Goal: Navigation & Orientation: Find specific page/section

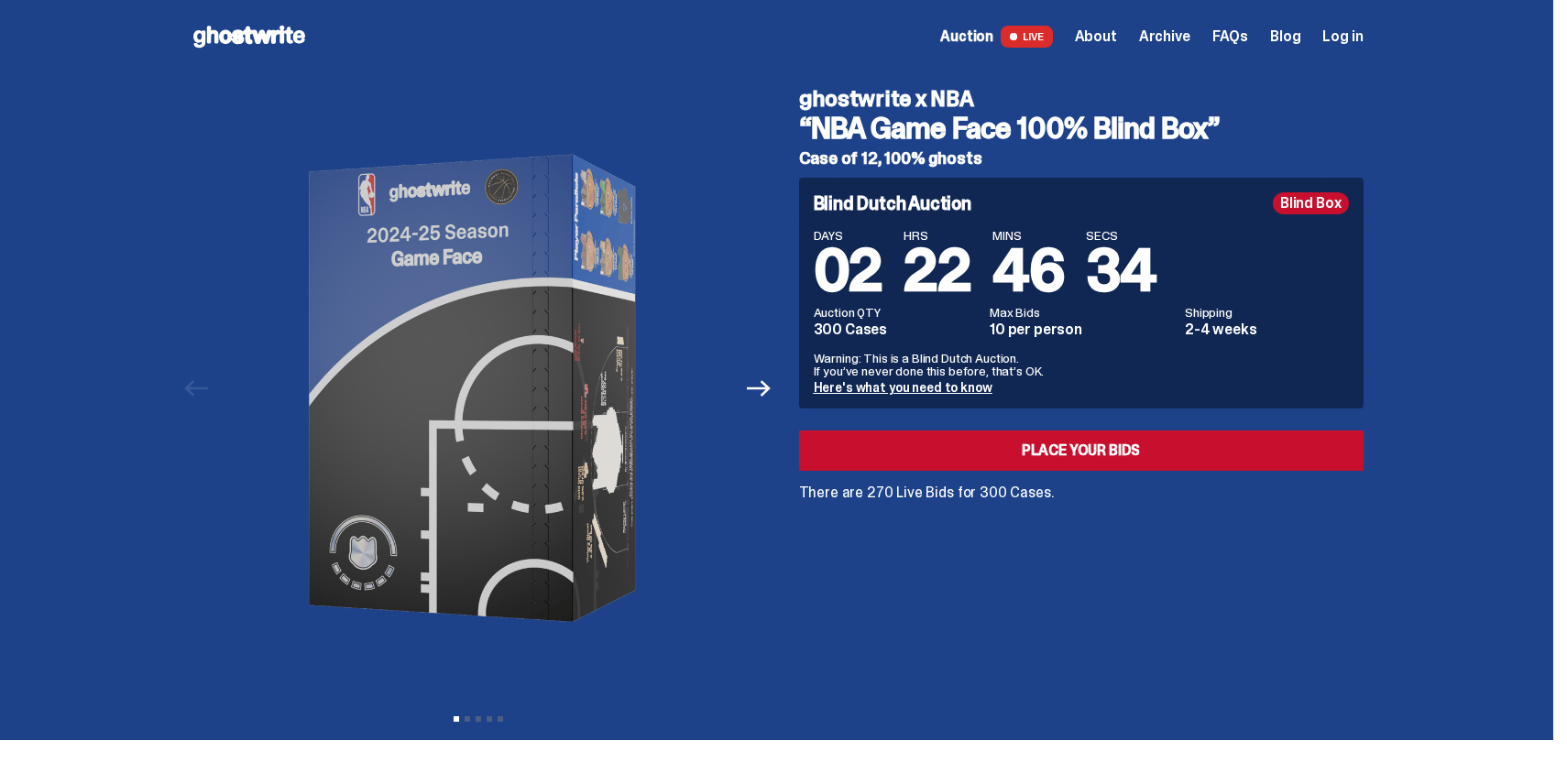
click at [256, 35] on icon at bounding box center [249, 36] width 117 height 29
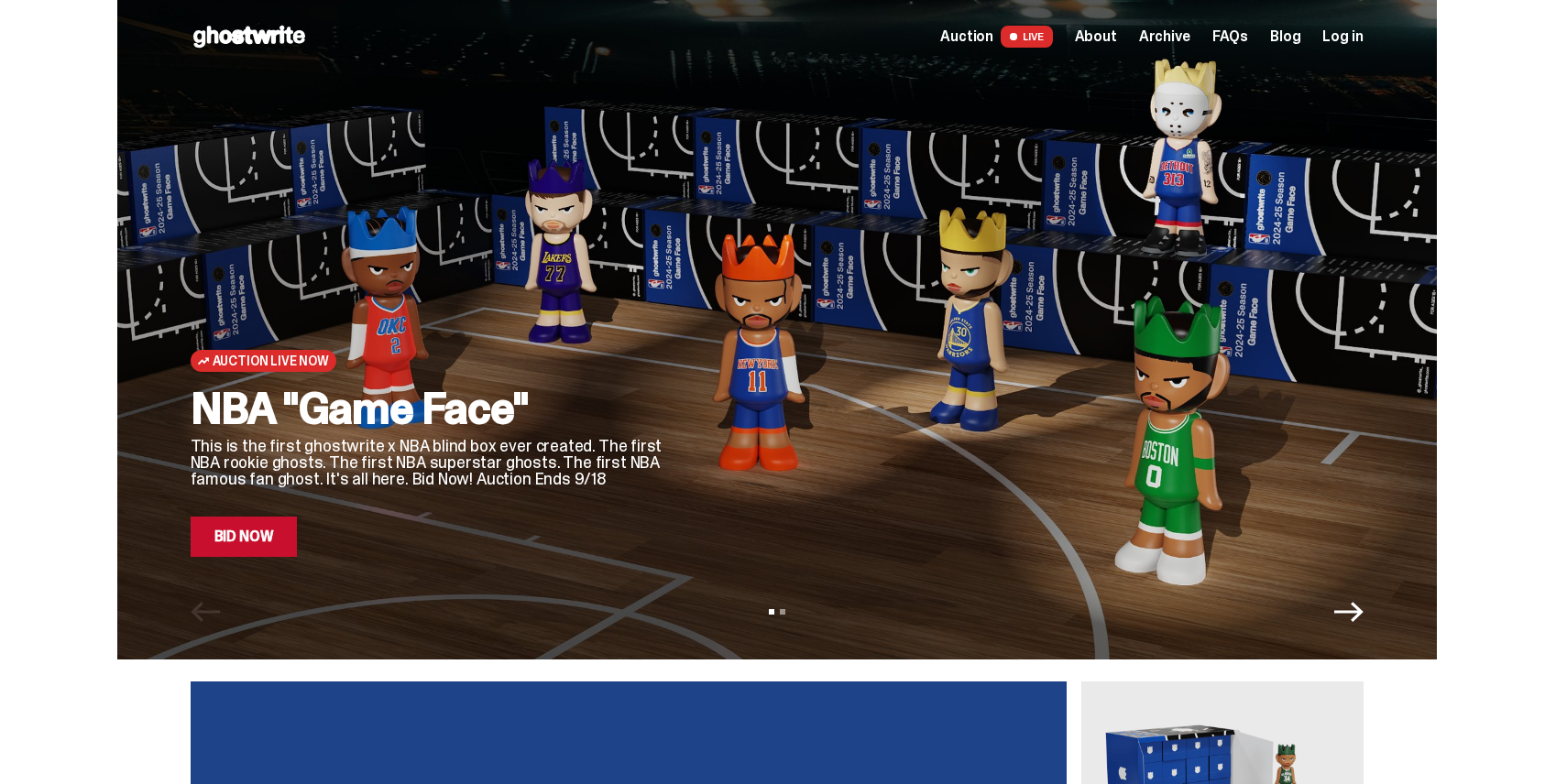
click at [1183, 36] on span "Archive" at bounding box center [1164, 36] width 51 height 15
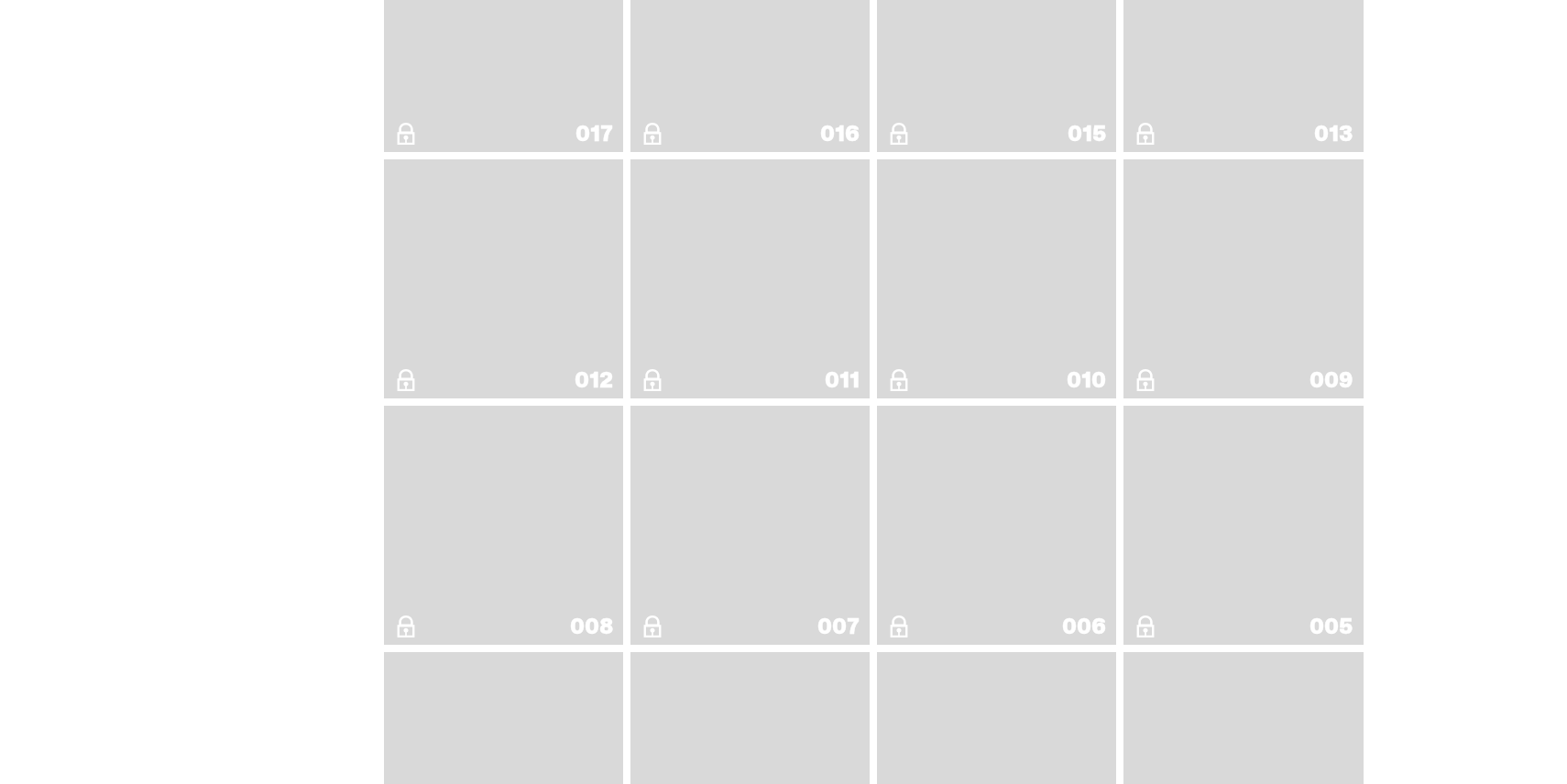
scroll to position [3260, 0]
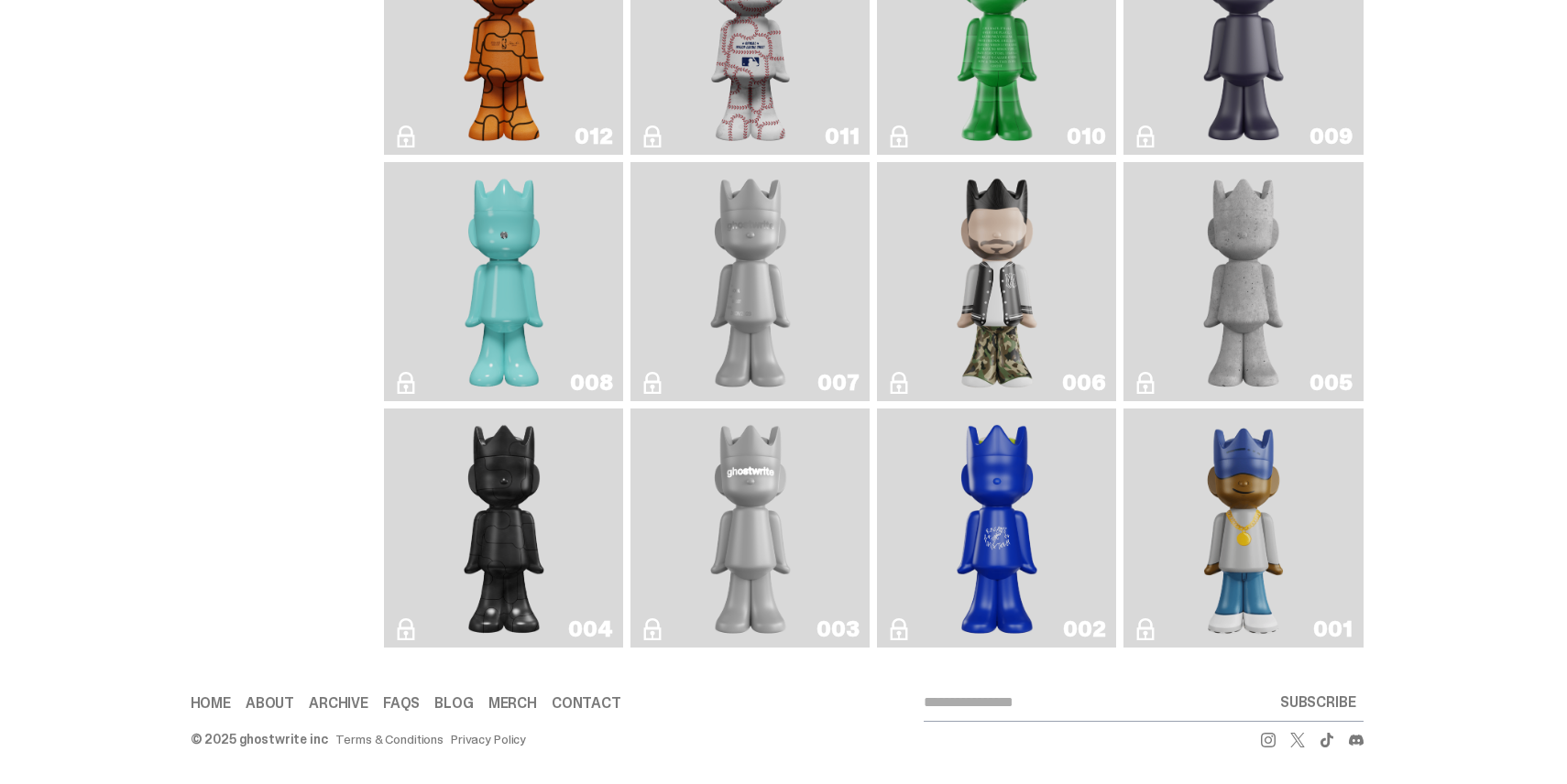
click at [1285, 458] on img "Eastside Golf" at bounding box center [1244, 528] width 95 height 224
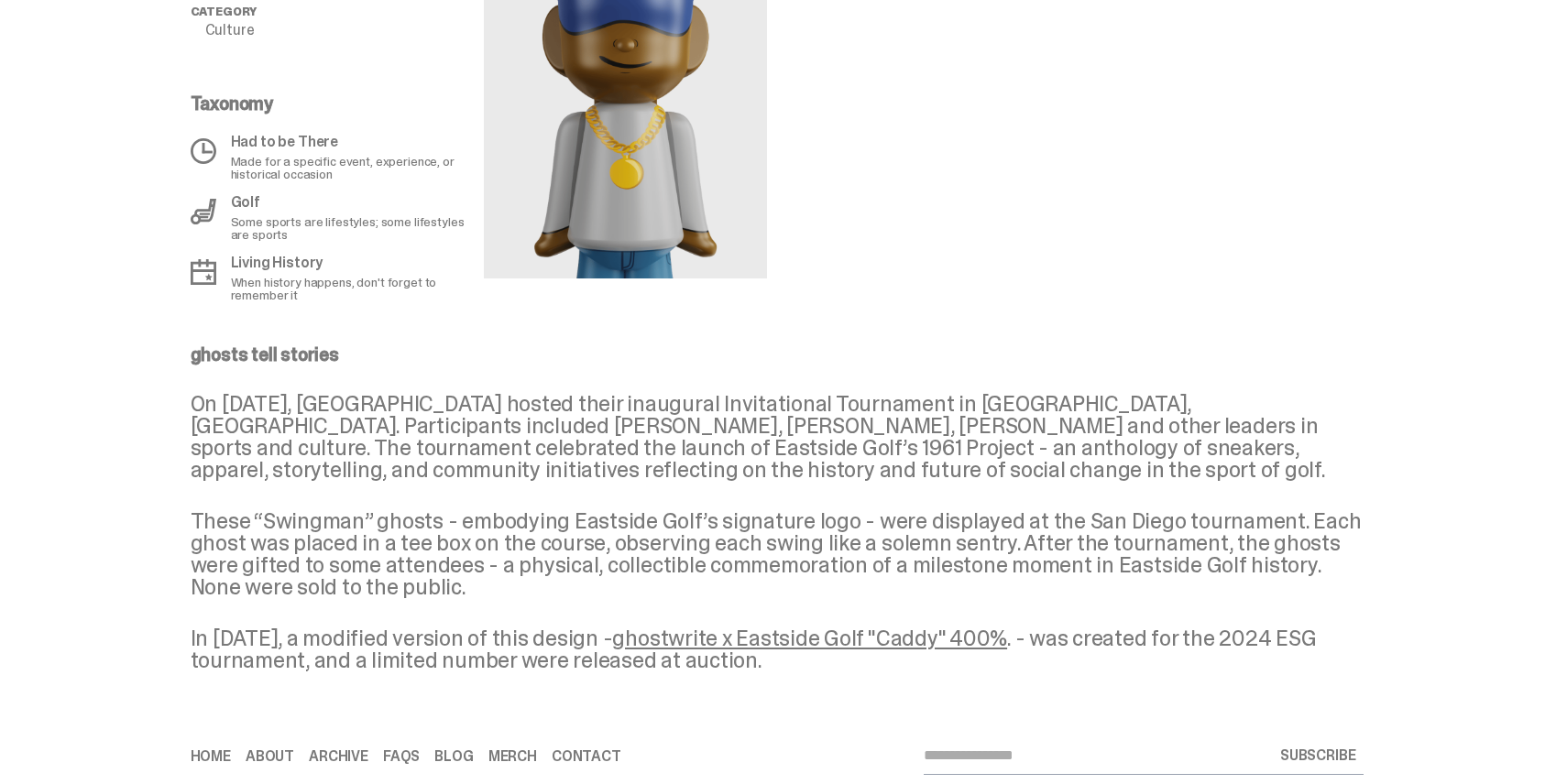
scroll to position [877, 0]
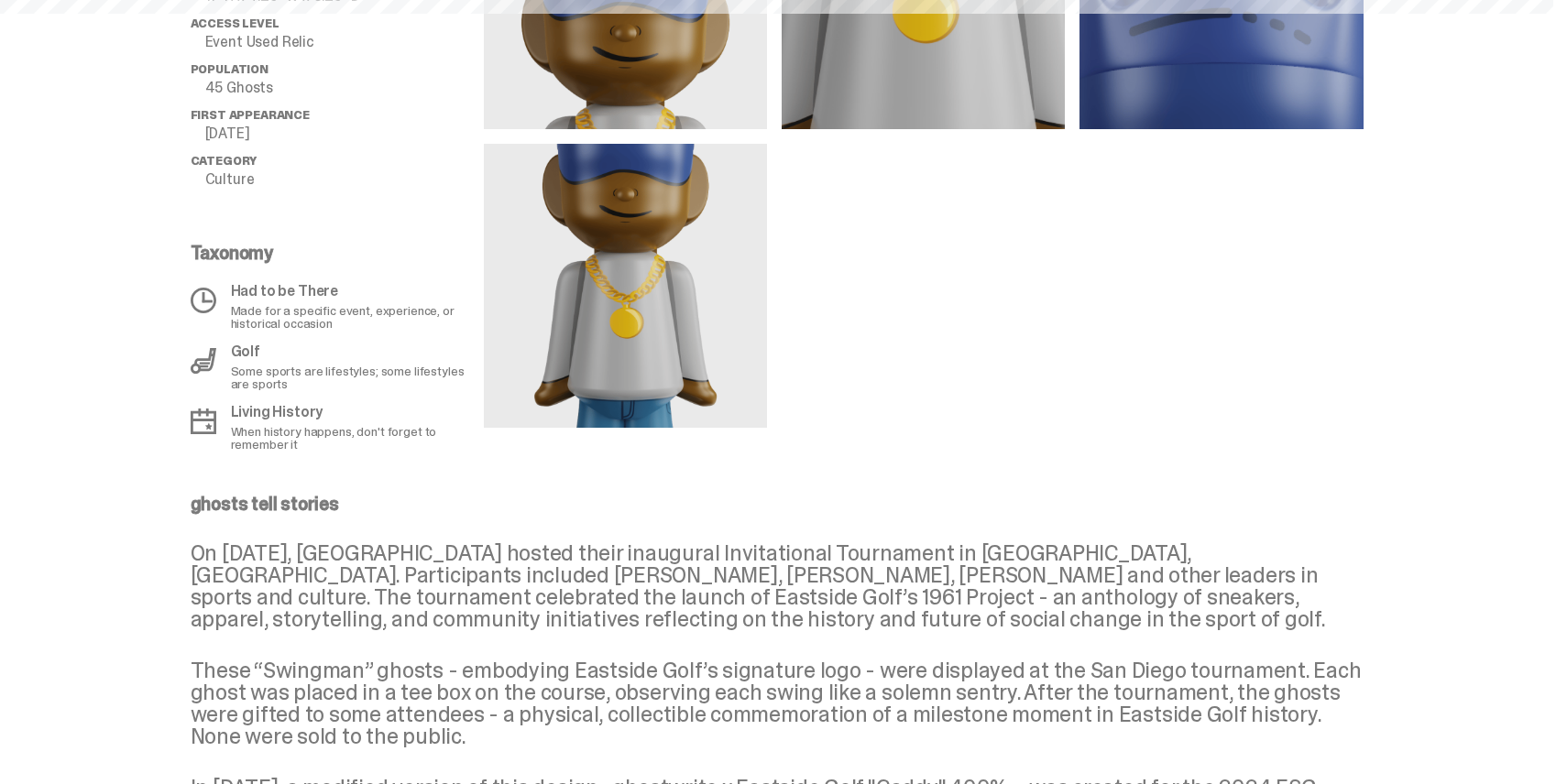
scroll to position [3260, 0]
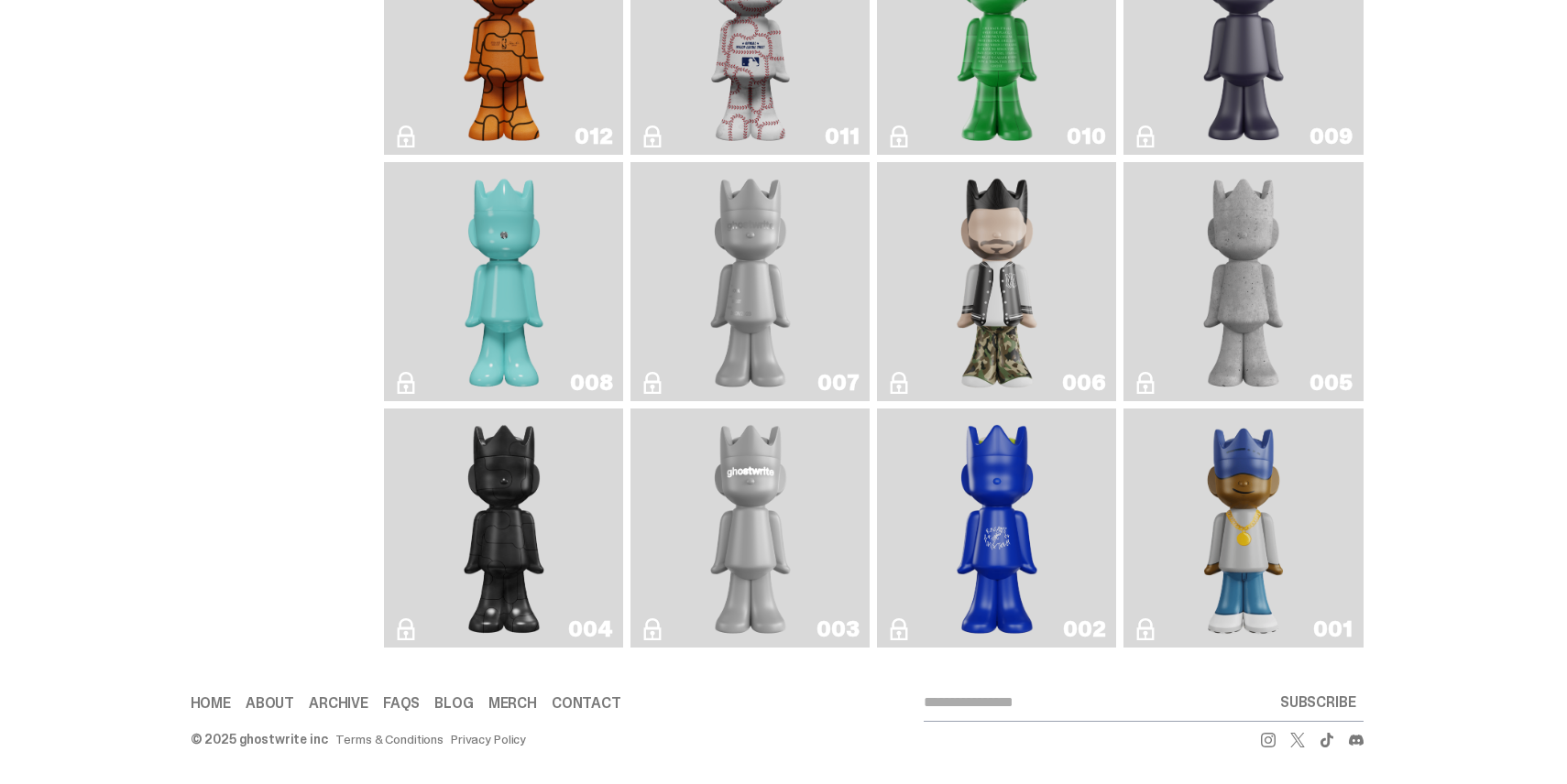
click at [1006, 502] on img "Rocky's Matcha" at bounding box center [997, 528] width 97 height 224
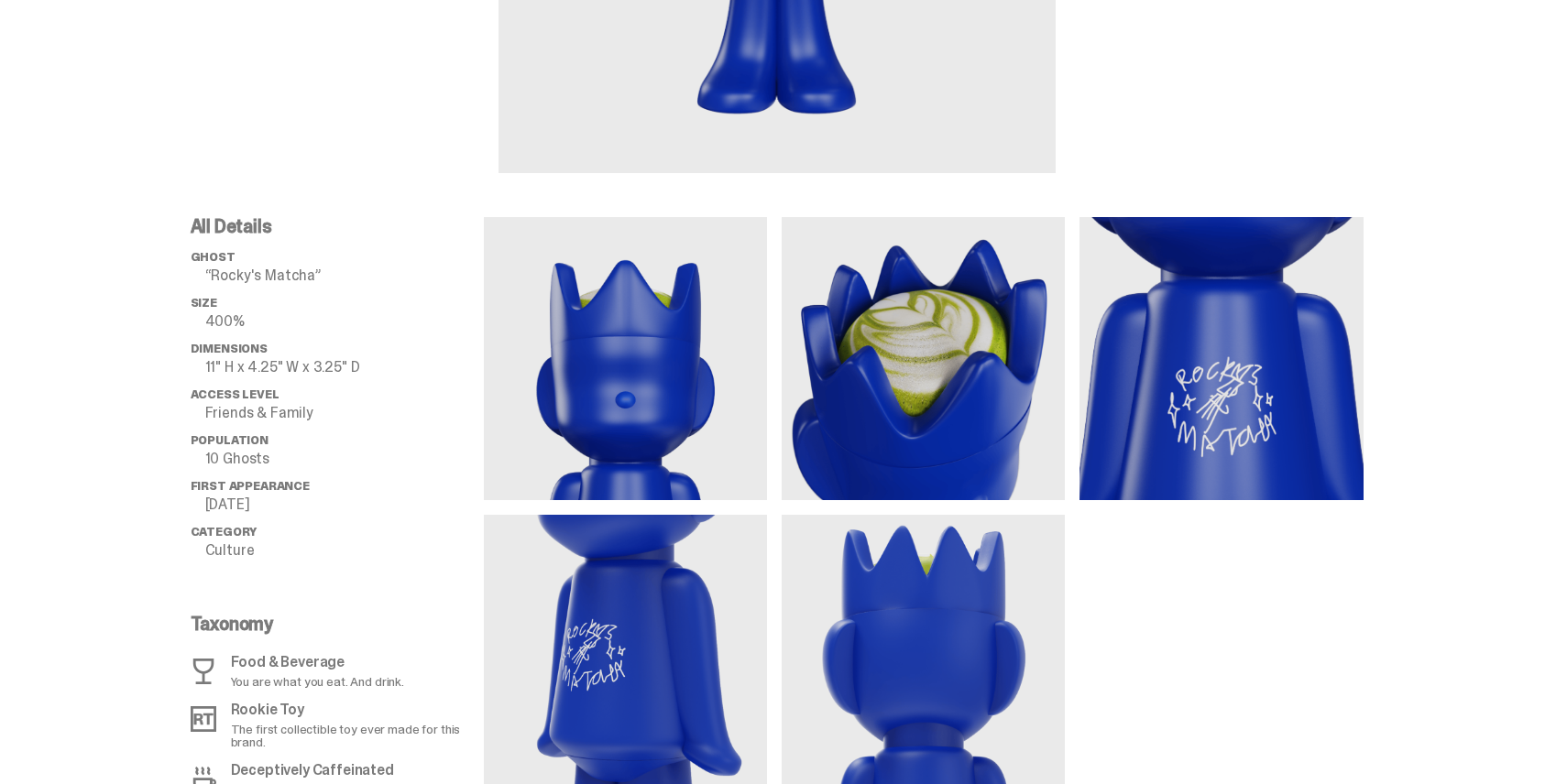
scroll to position [657, 0]
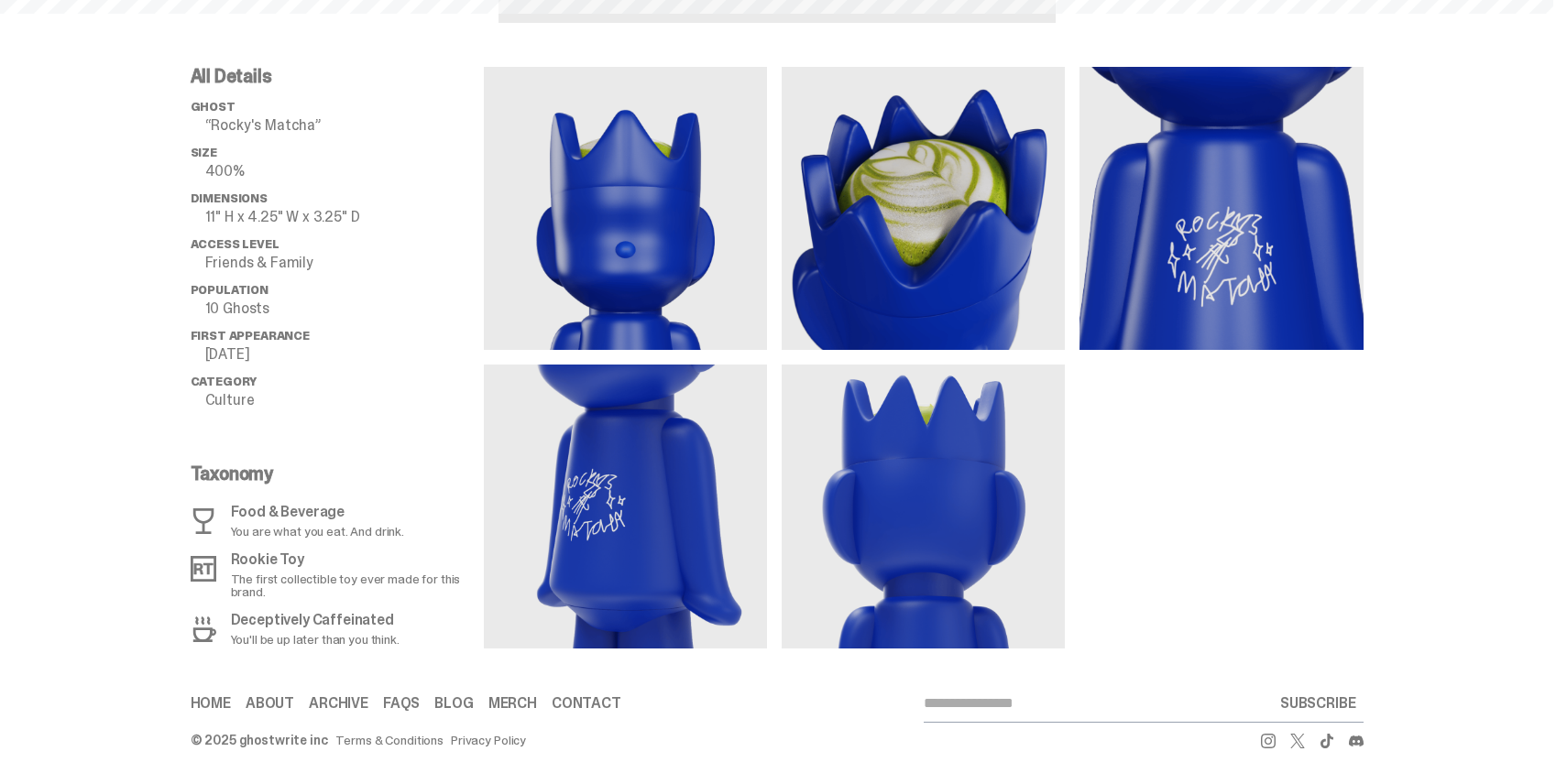
scroll to position [3260, 0]
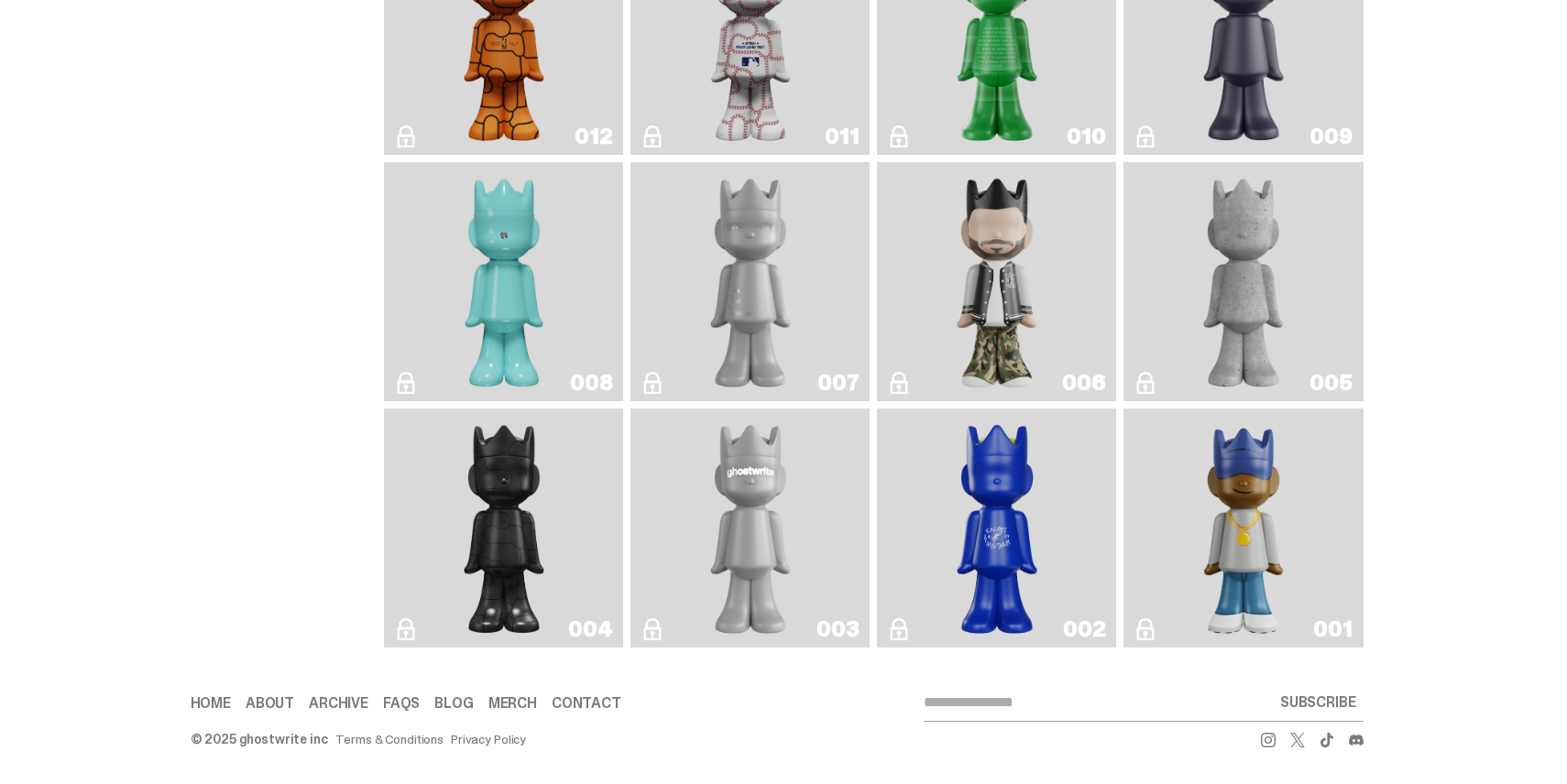
click at [1157, 474] on link "001" at bounding box center [1243, 528] width 217 height 224
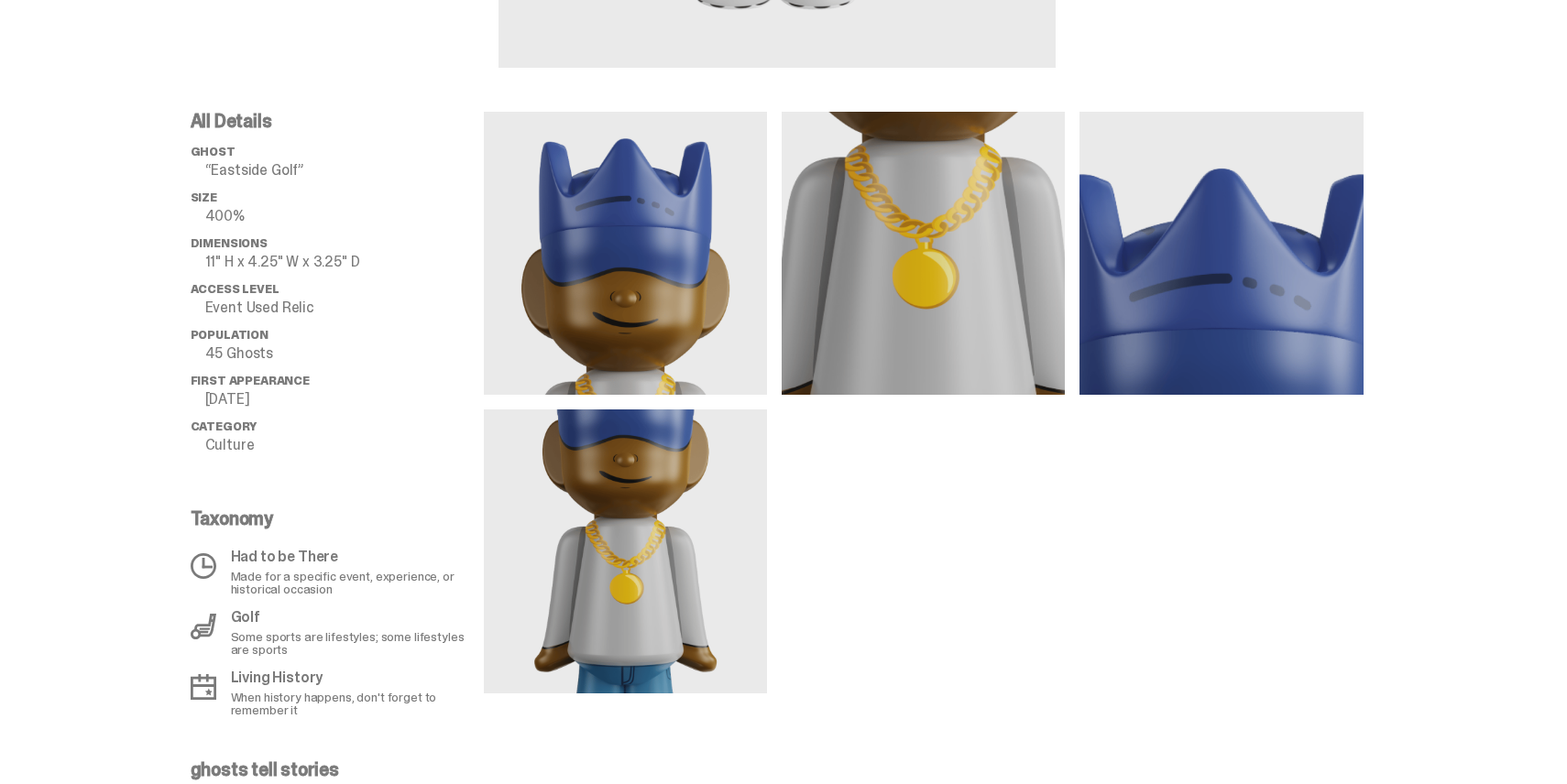
scroll to position [615, 0]
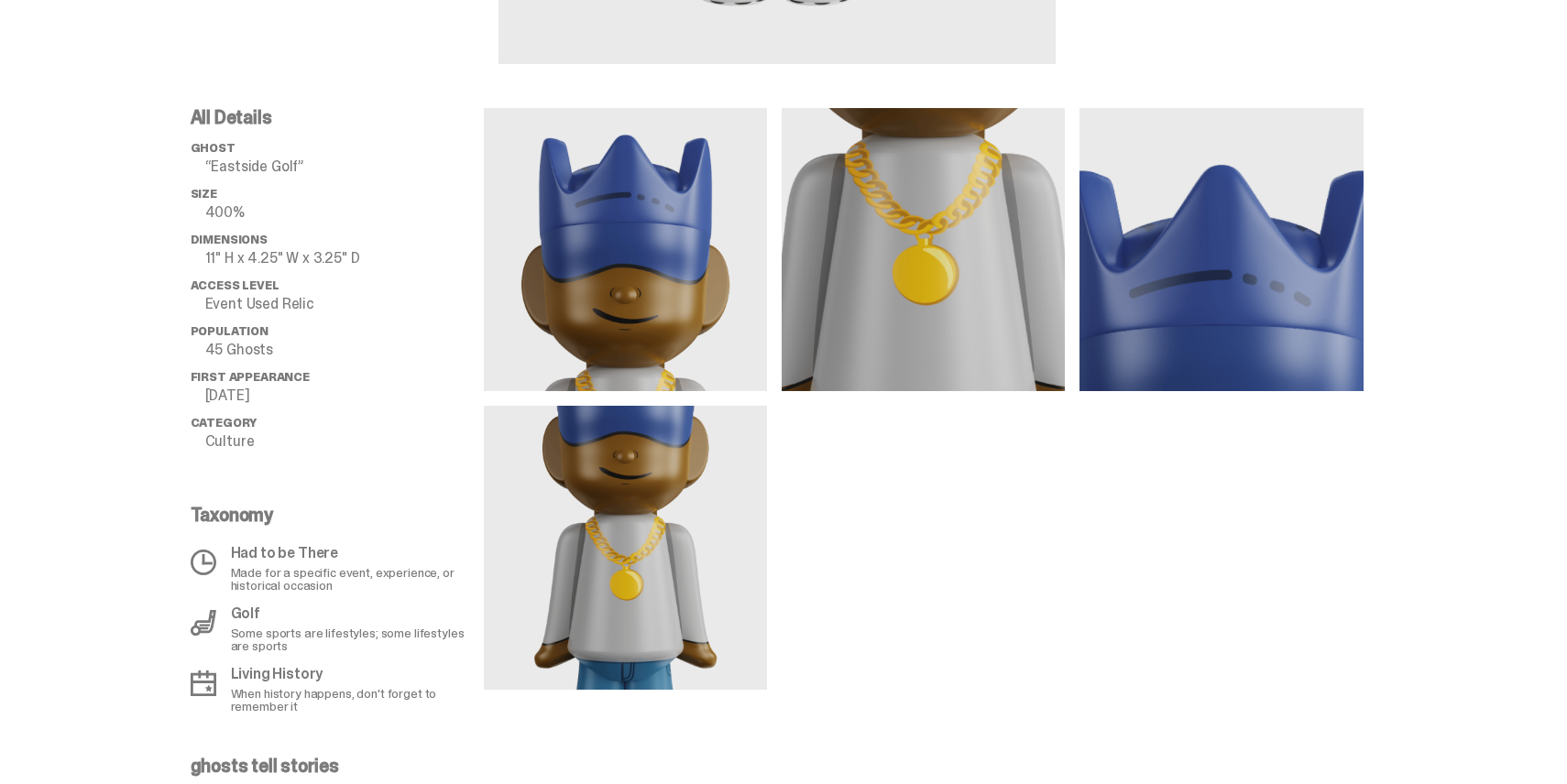
scroll to position [3260, 0]
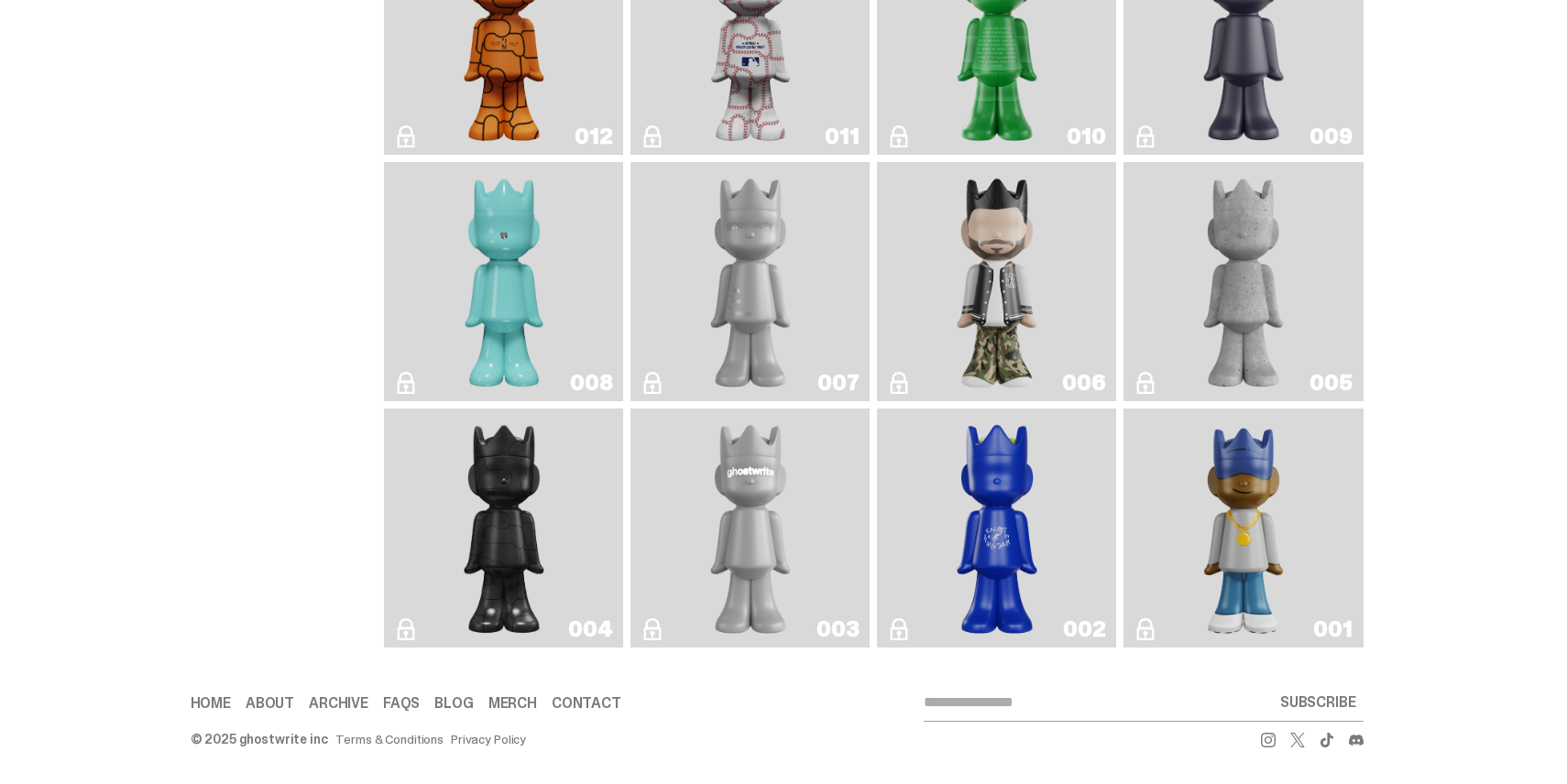
click at [740, 508] on img "ghostwriter" at bounding box center [751, 528] width 97 height 224
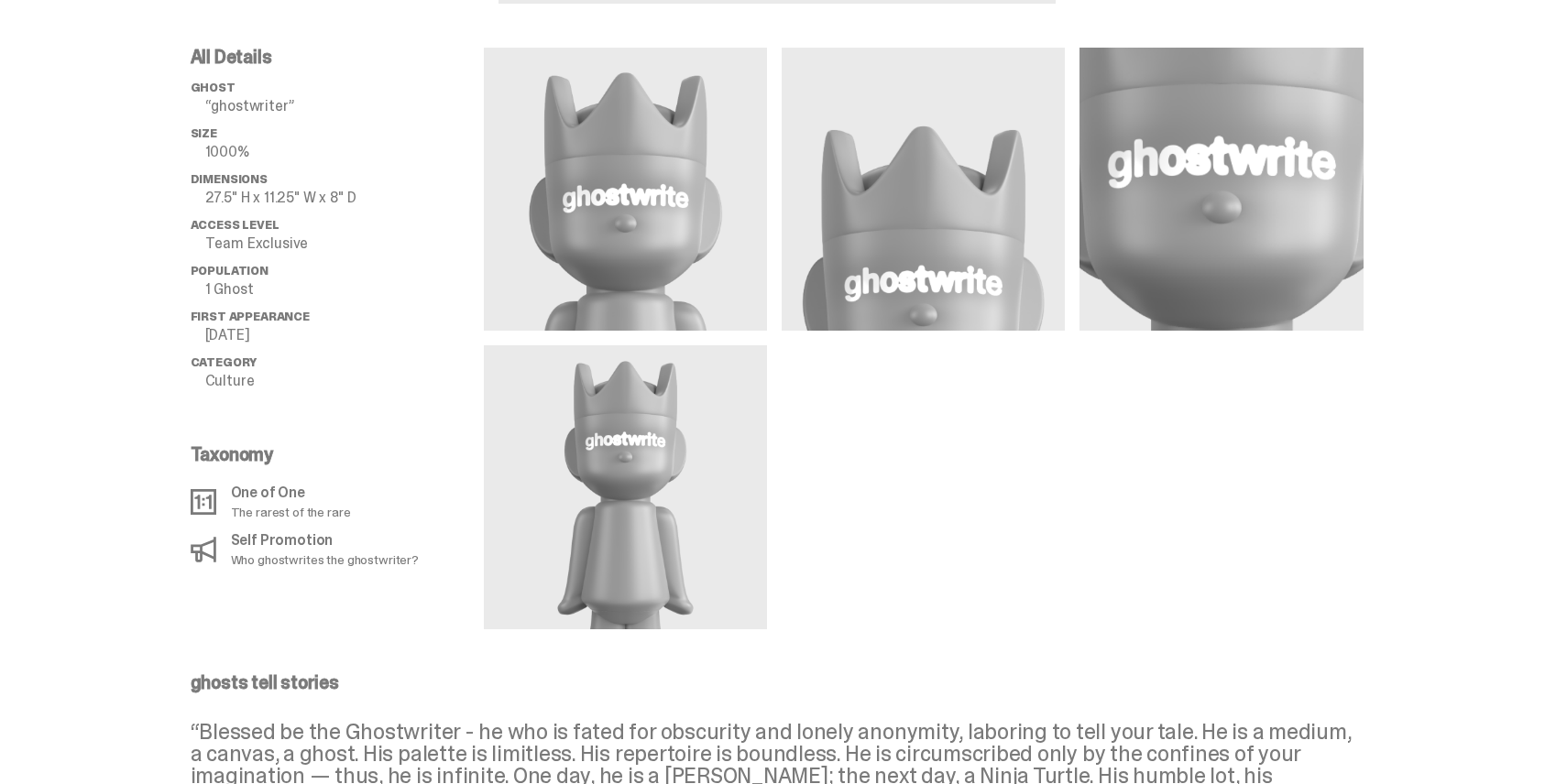
scroll to position [917, 0]
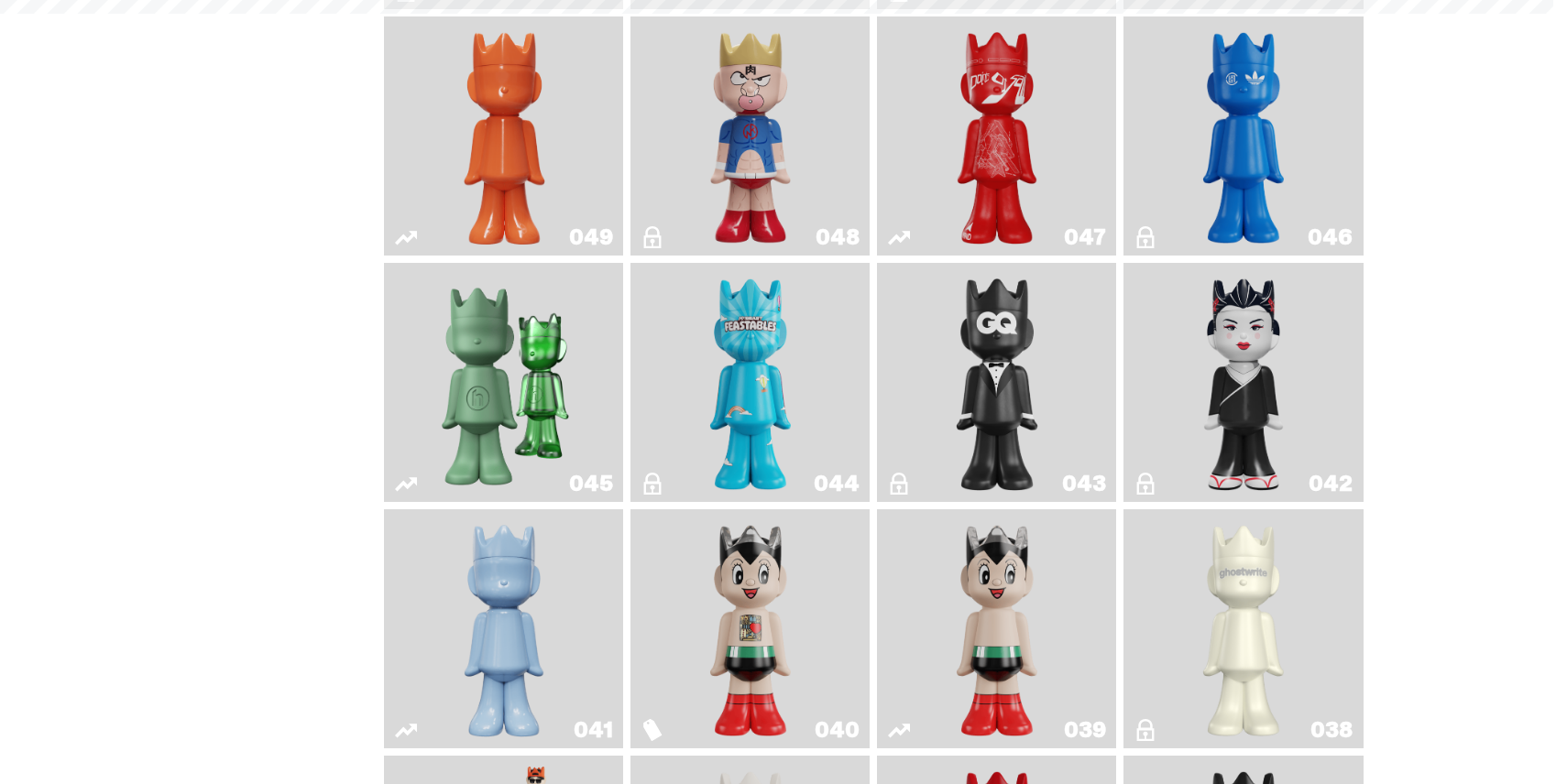
scroll to position [3260, 0]
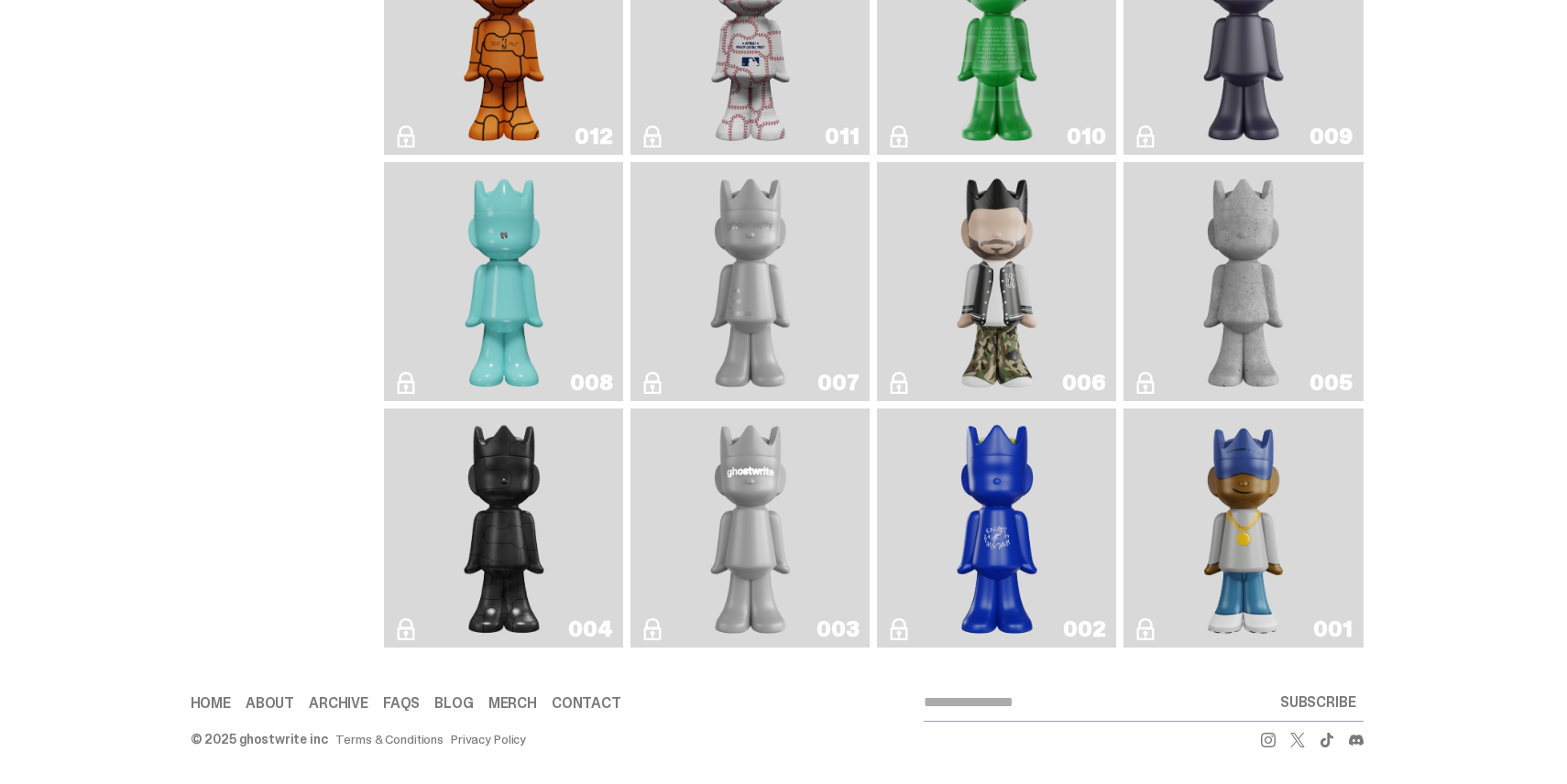
click at [520, 480] on img "Toy Store" at bounding box center [504, 528] width 97 height 224
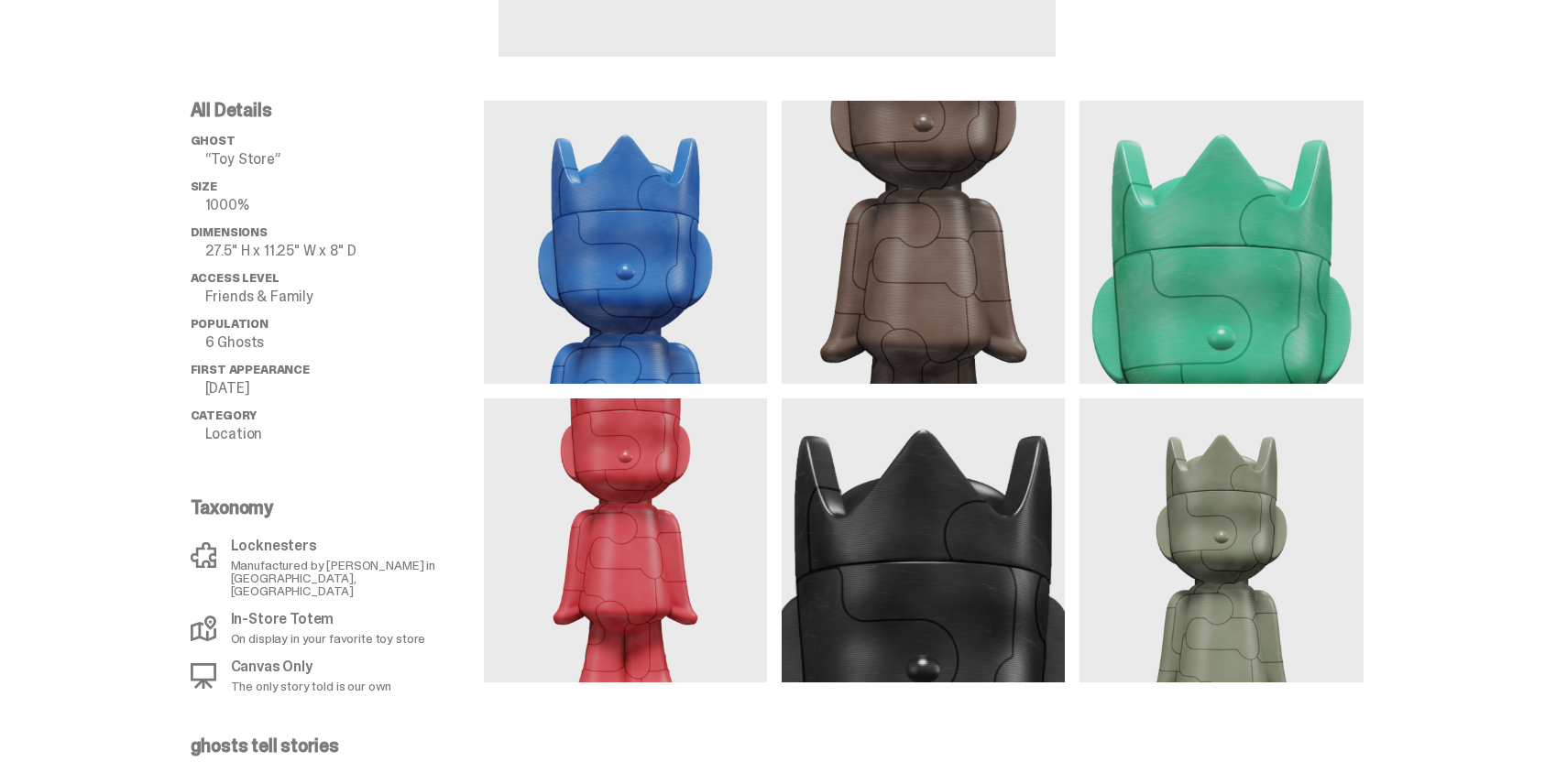
scroll to position [655, 0]
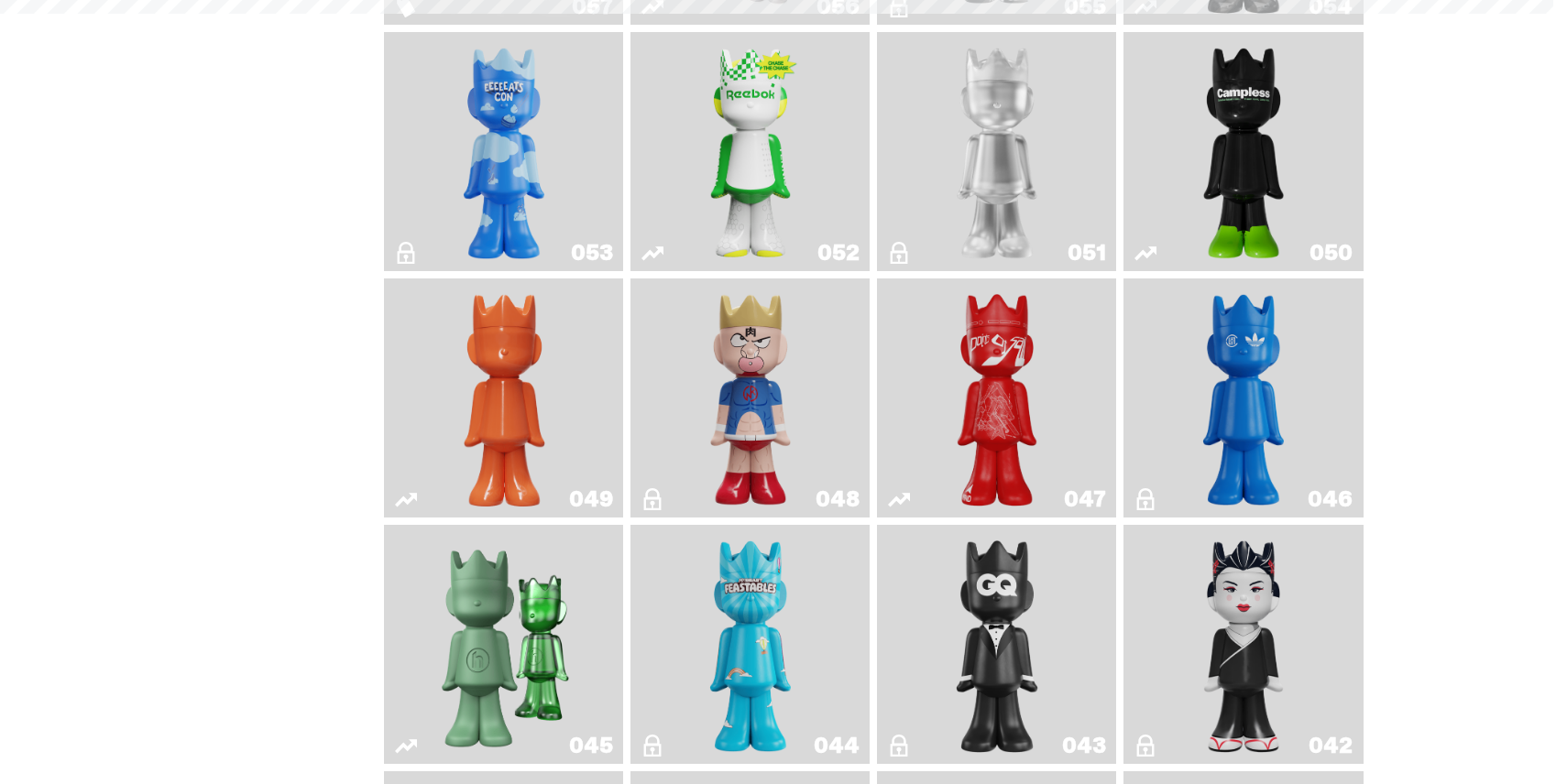
scroll to position [3260, 0]
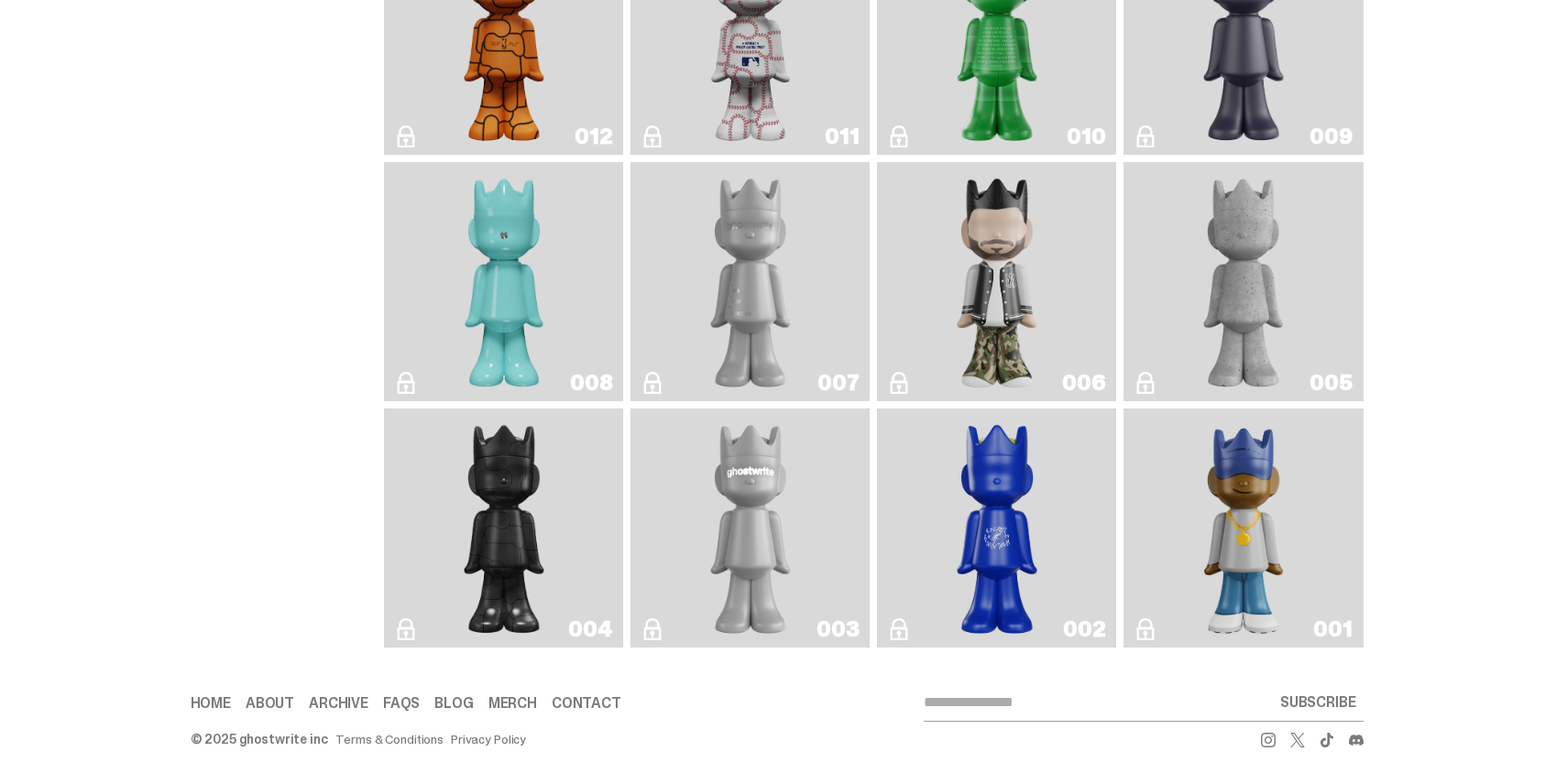
click at [1212, 200] on img "Concrete" at bounding box center [1244, 281] width 97 height 224
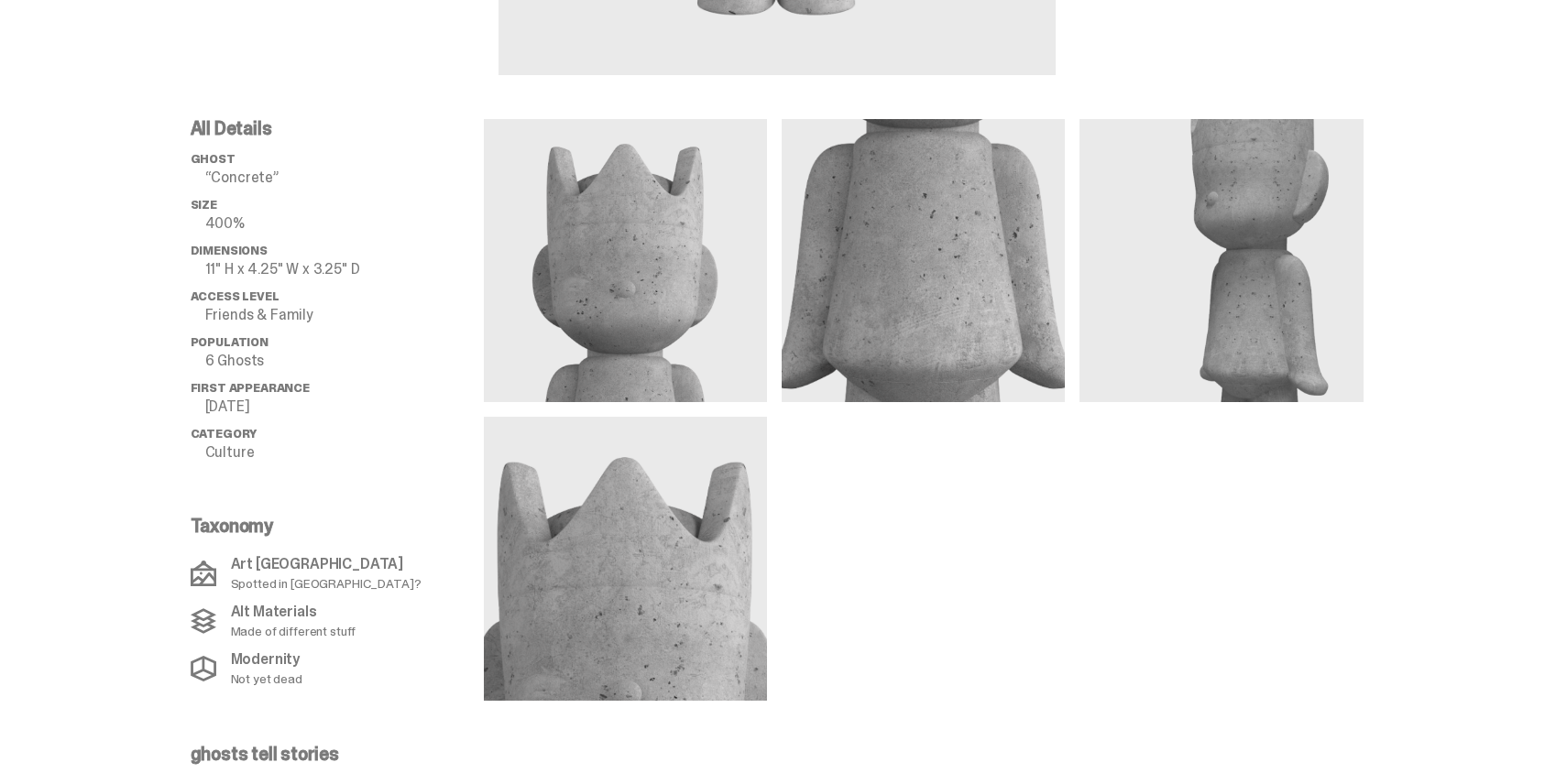
scroll to position [839, 0]
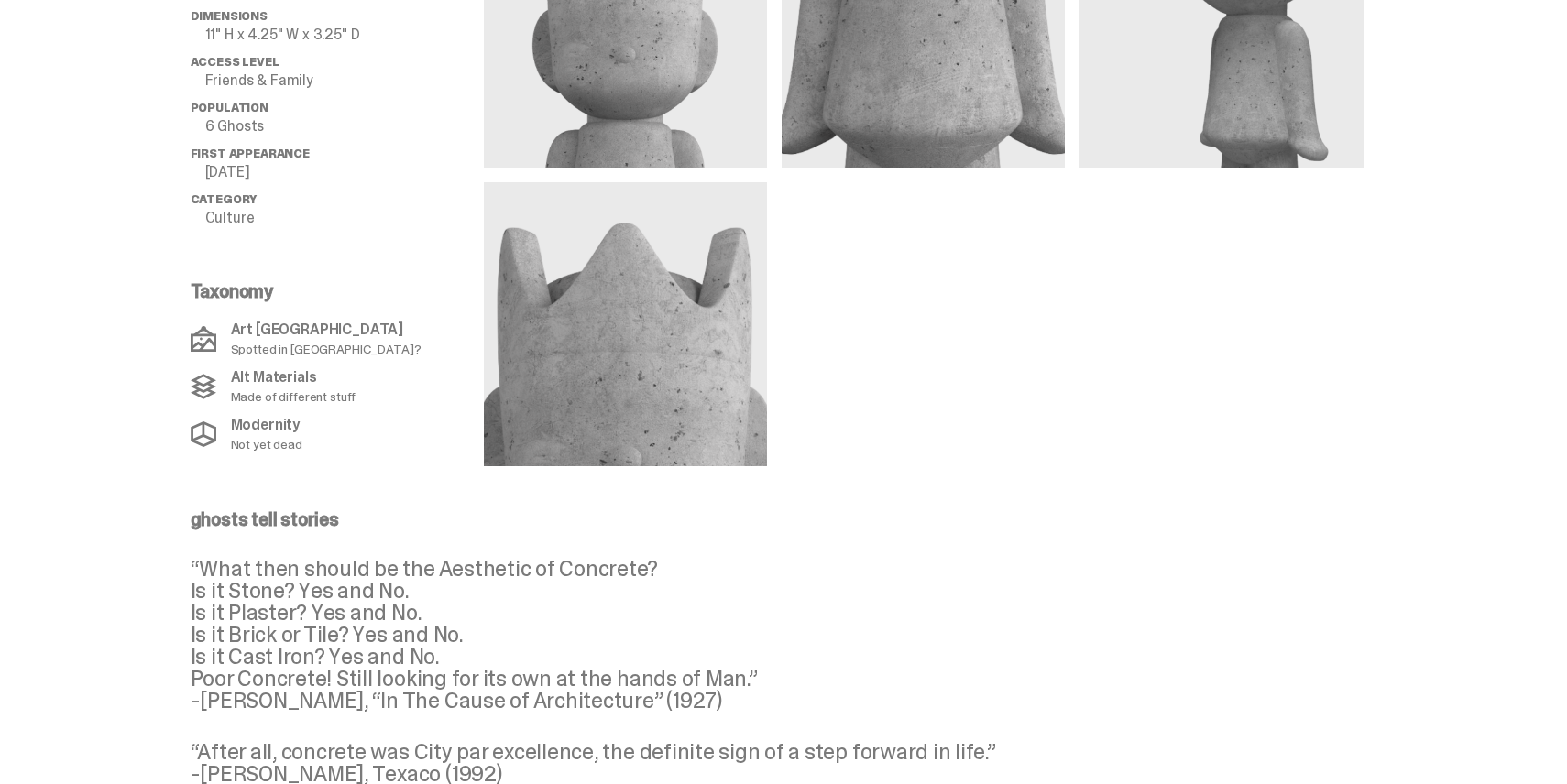
scroll to position [3260, 0]
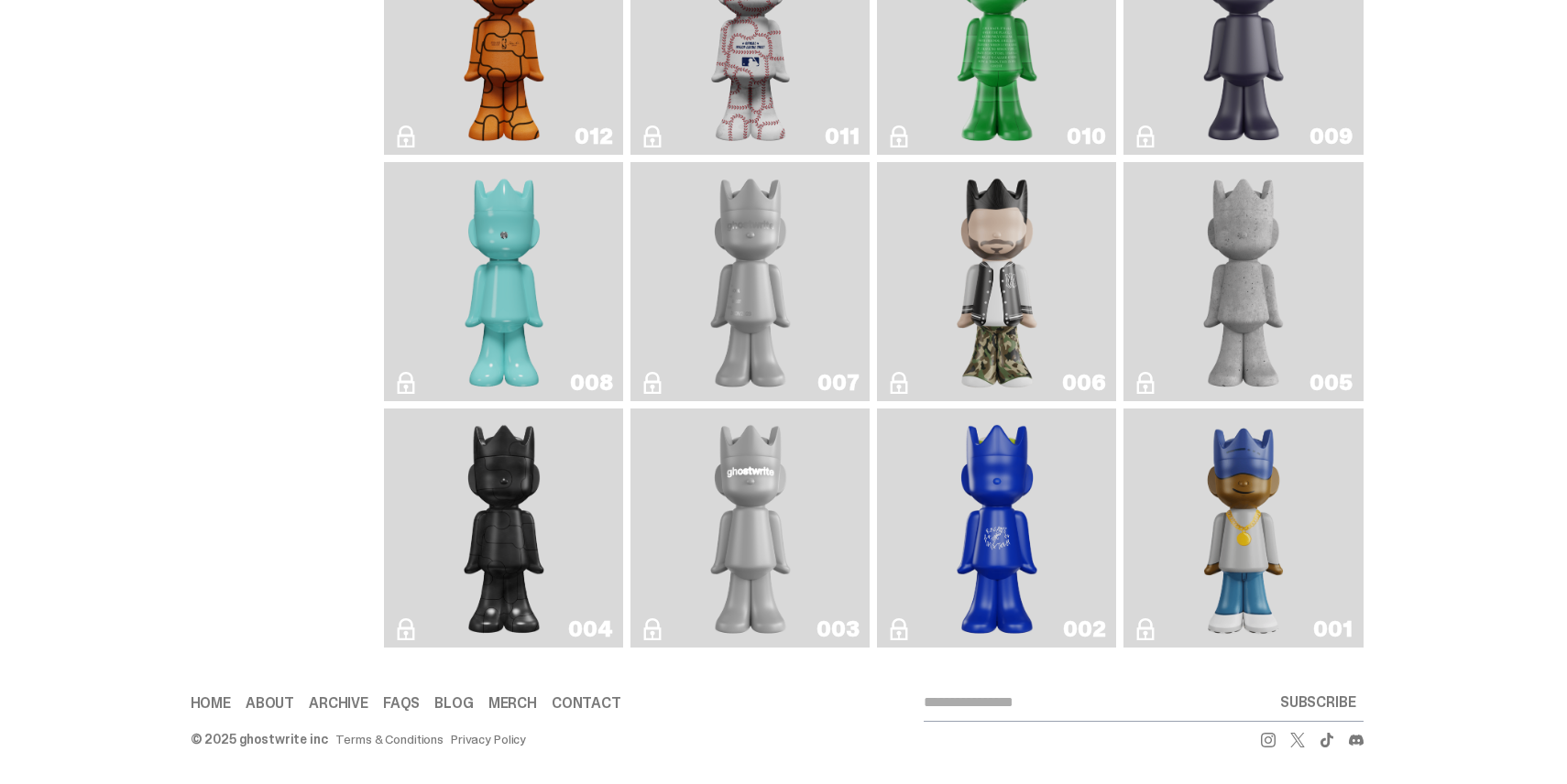
click at [948, 224] on link "006" at bounding box center [997, 281] width 217 height 224
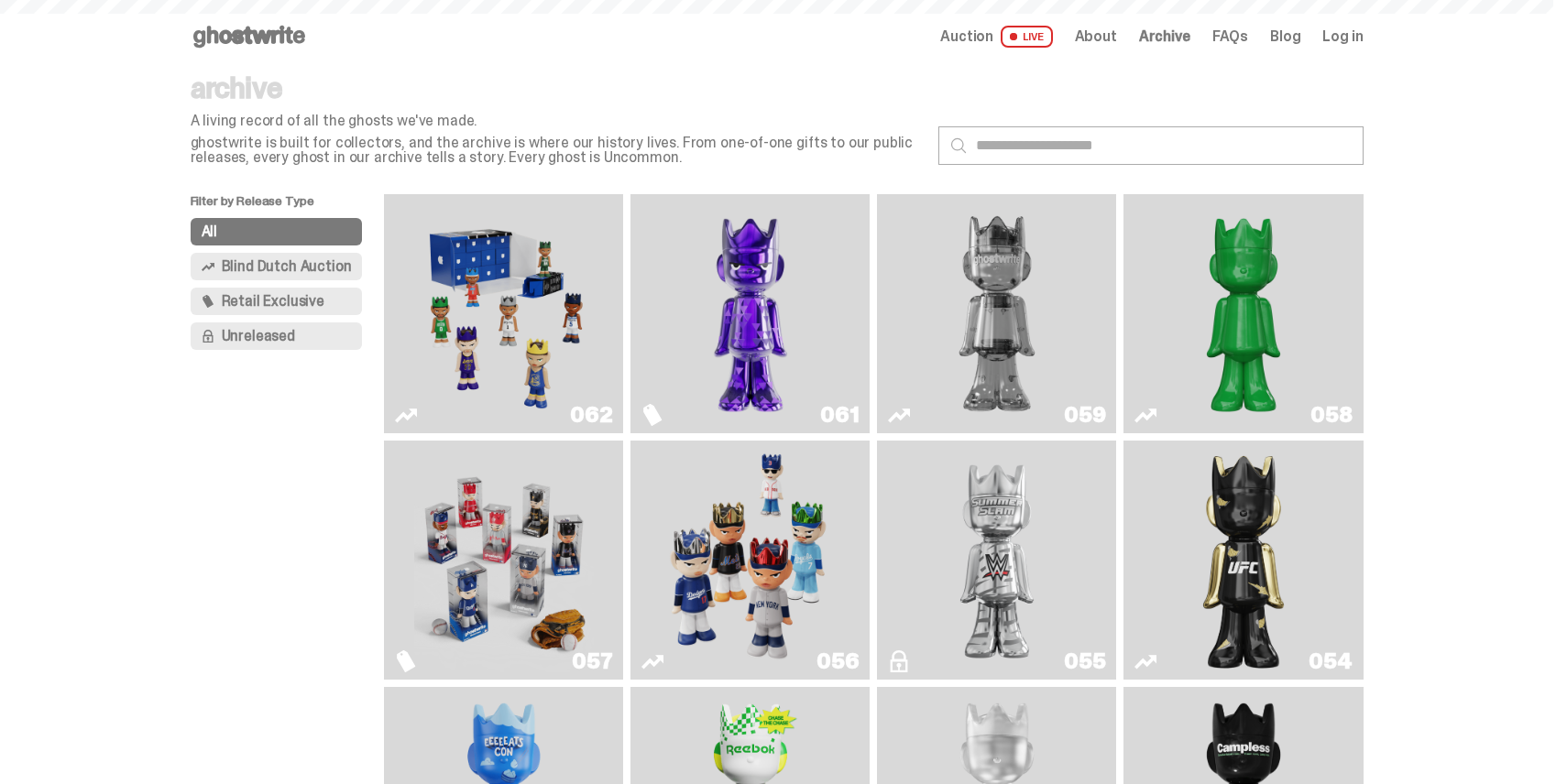
scroll to position [3260, 0]
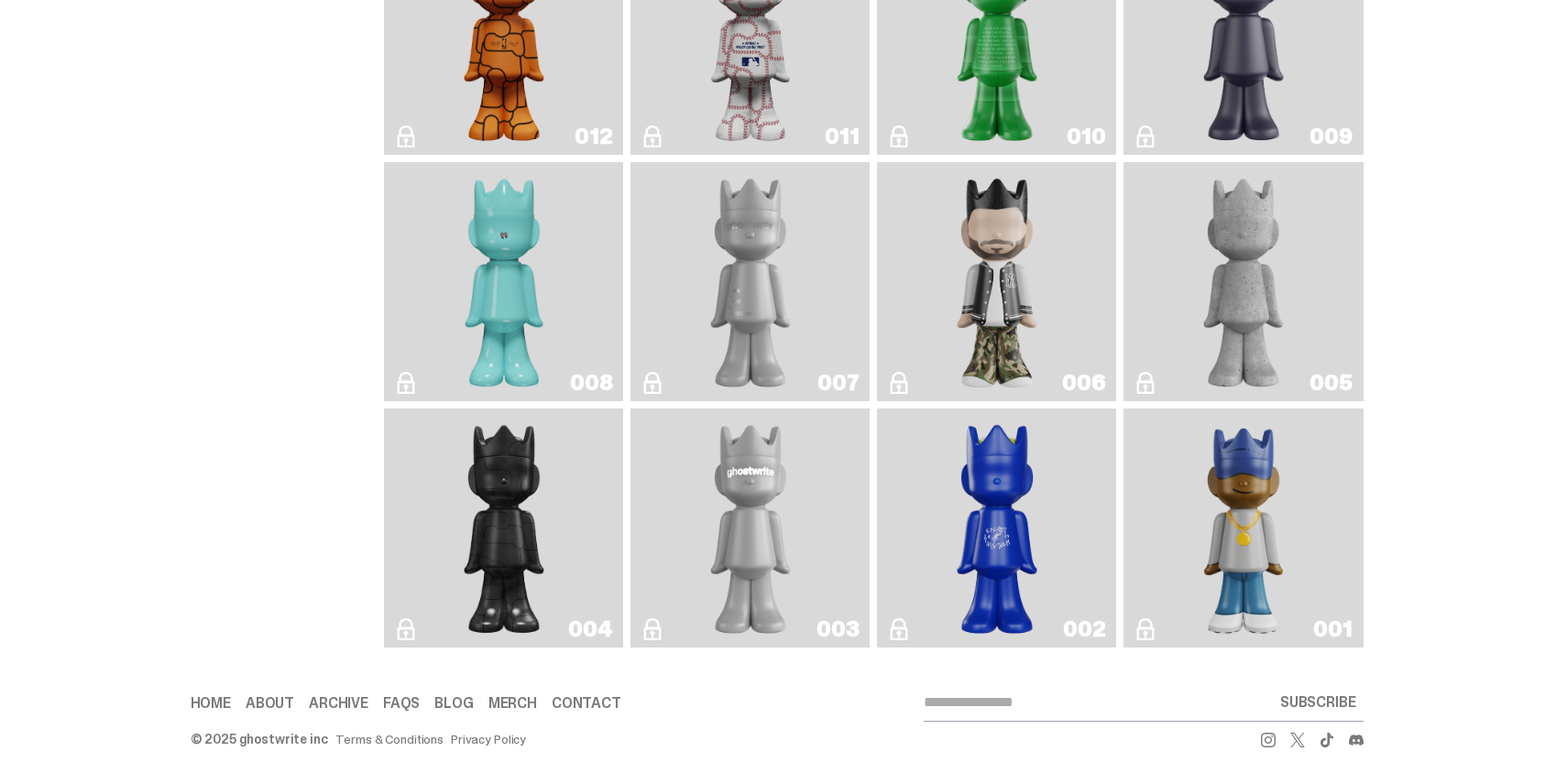
click at [688, 254] on link "007" at bounding box center [750, 281] width 217 height 224
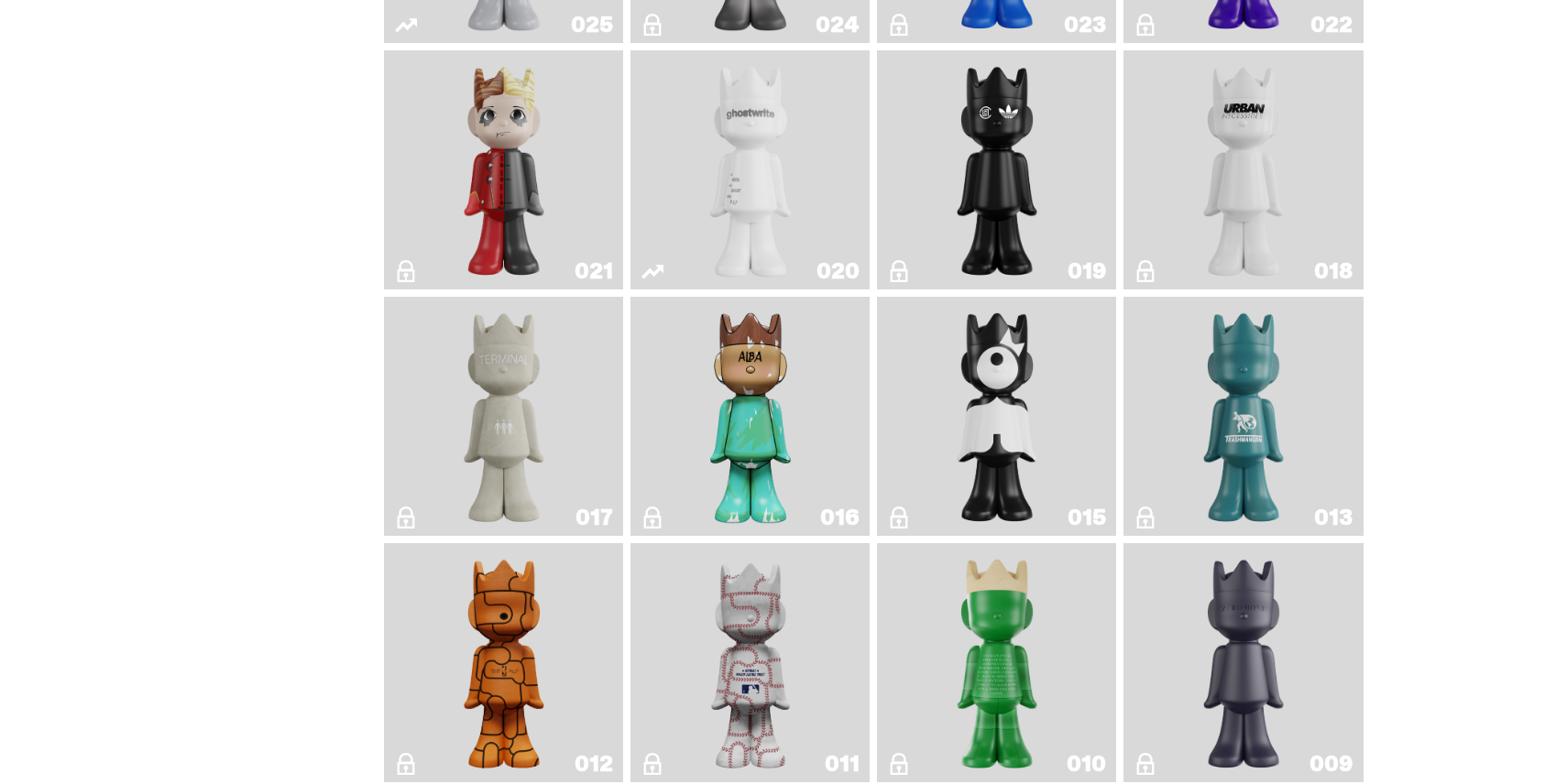
scroll to position [2605, 0]
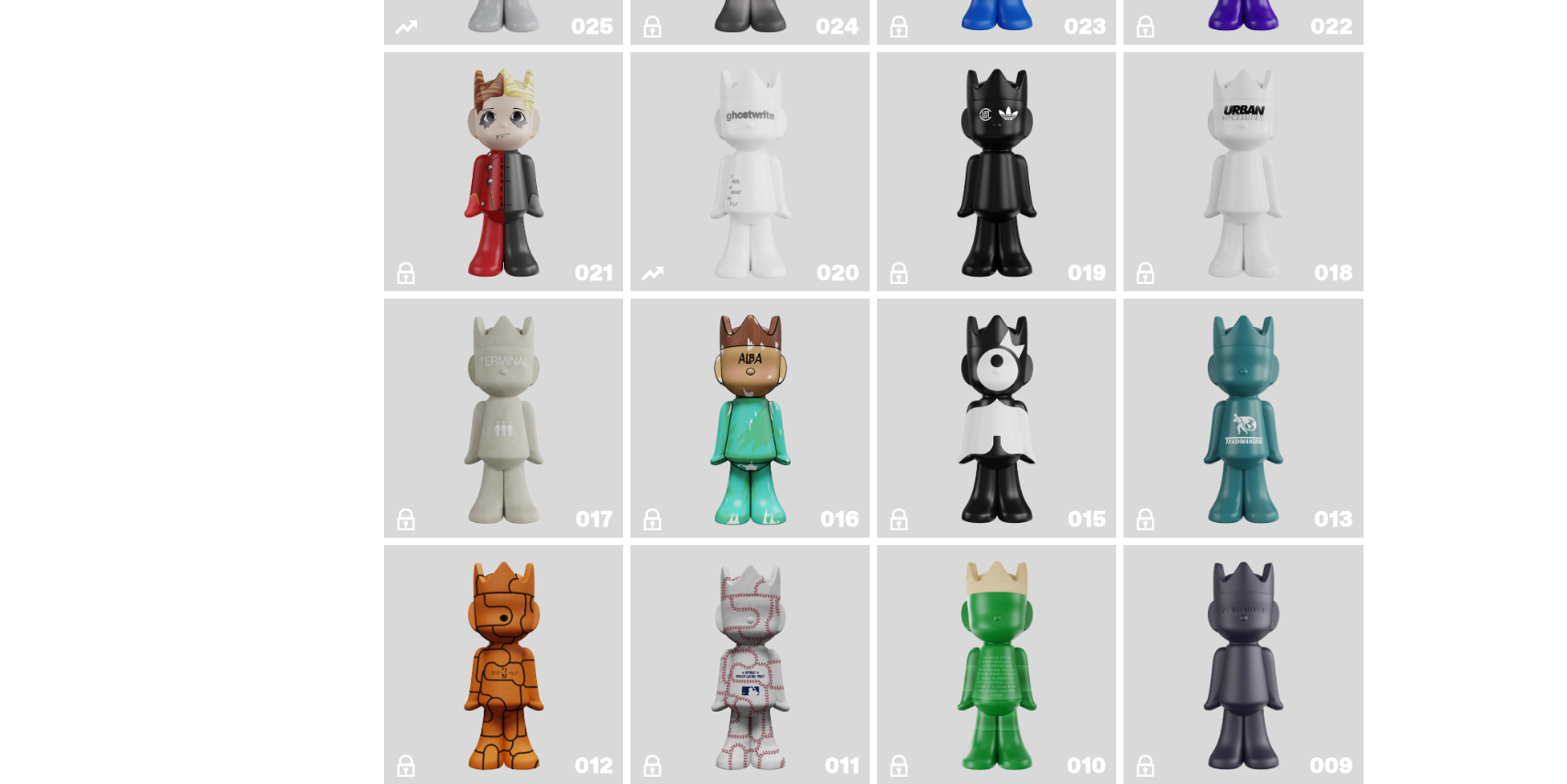
click at [708, 148] on img "ghost" at bounding box center [750, 172] width 126 height 224
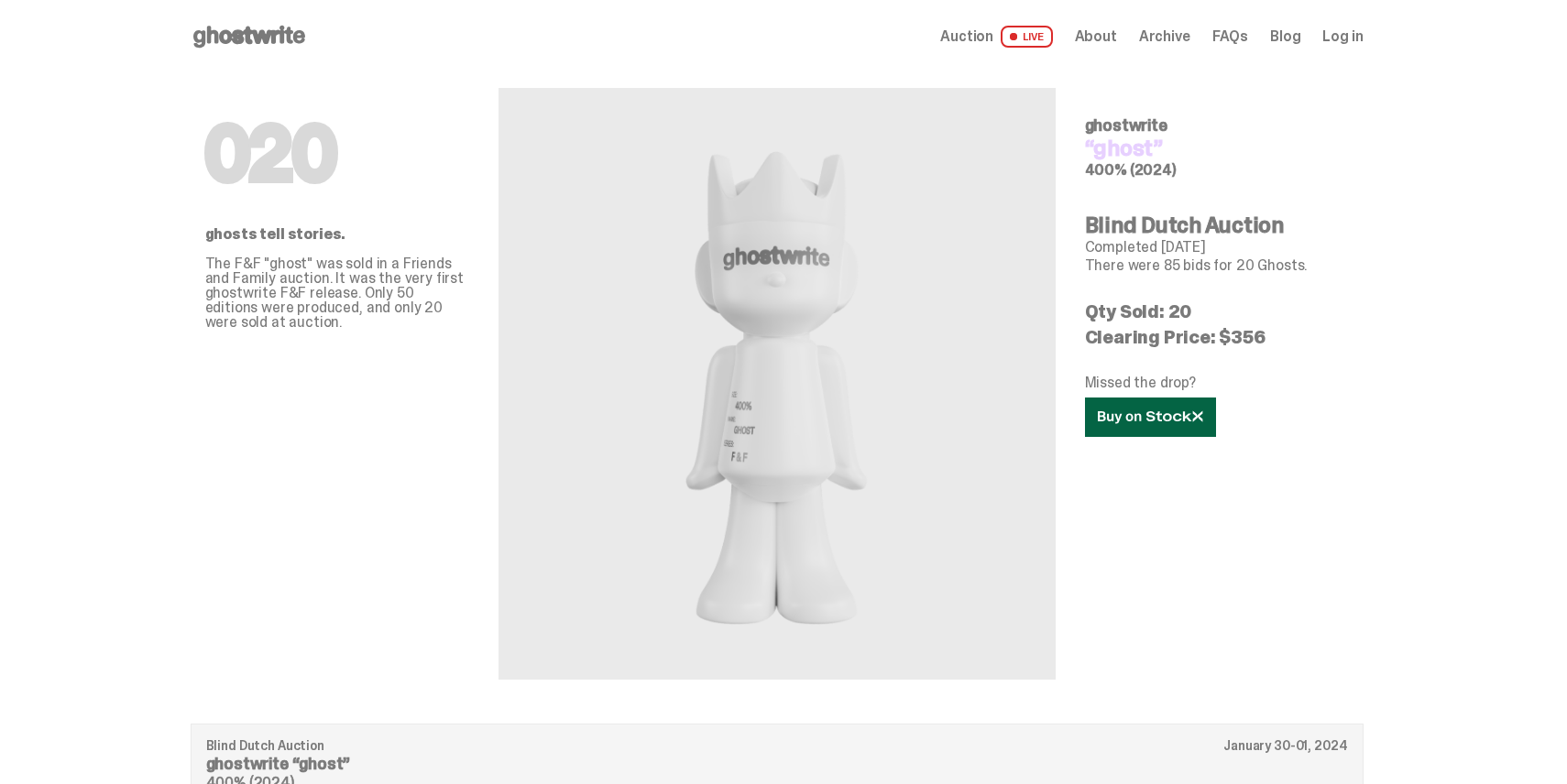
click at [1148, 425] on link at bounding box center [1150, 417] width 131 height 39
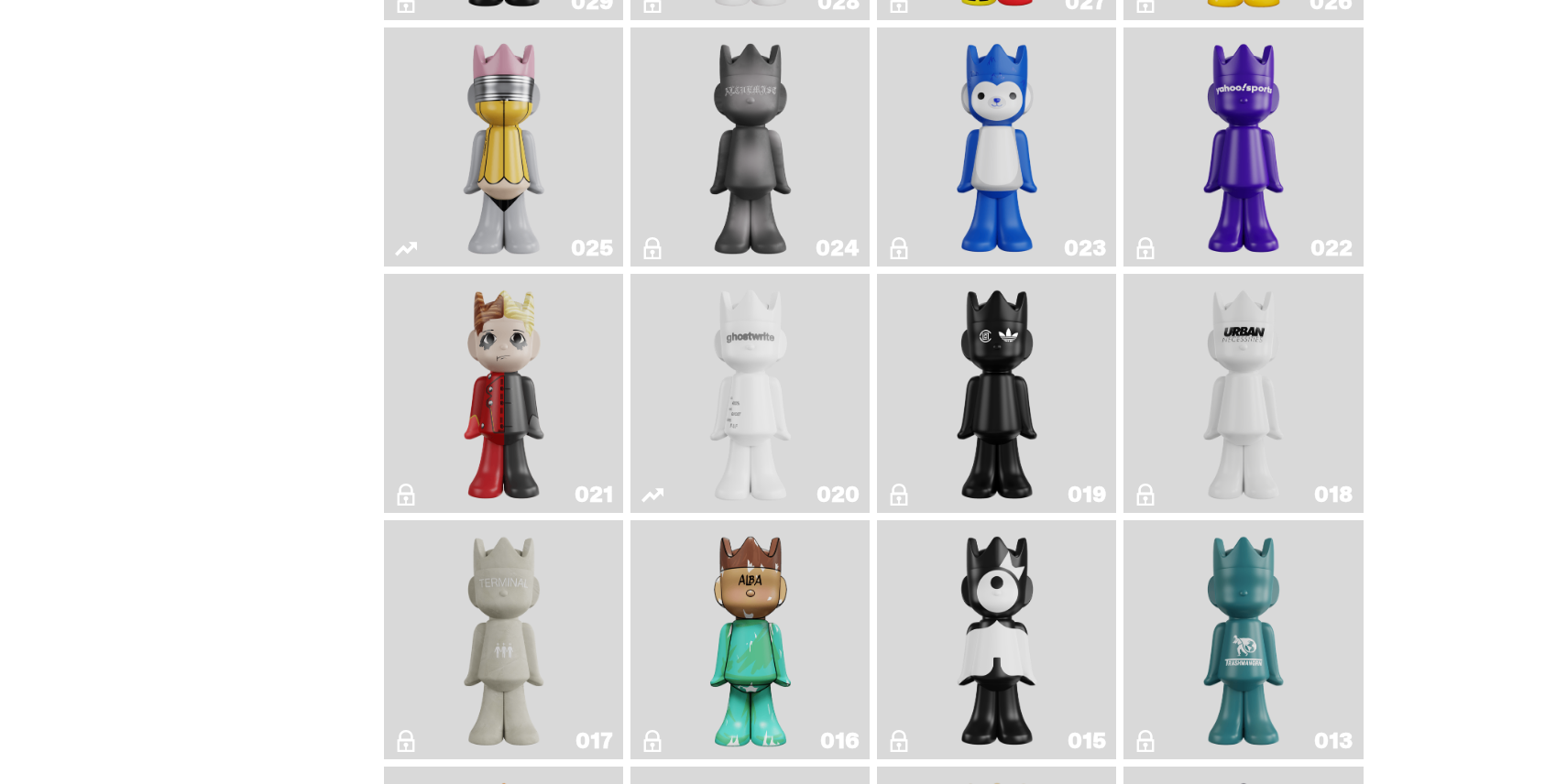
scroll to position [2381, 0]
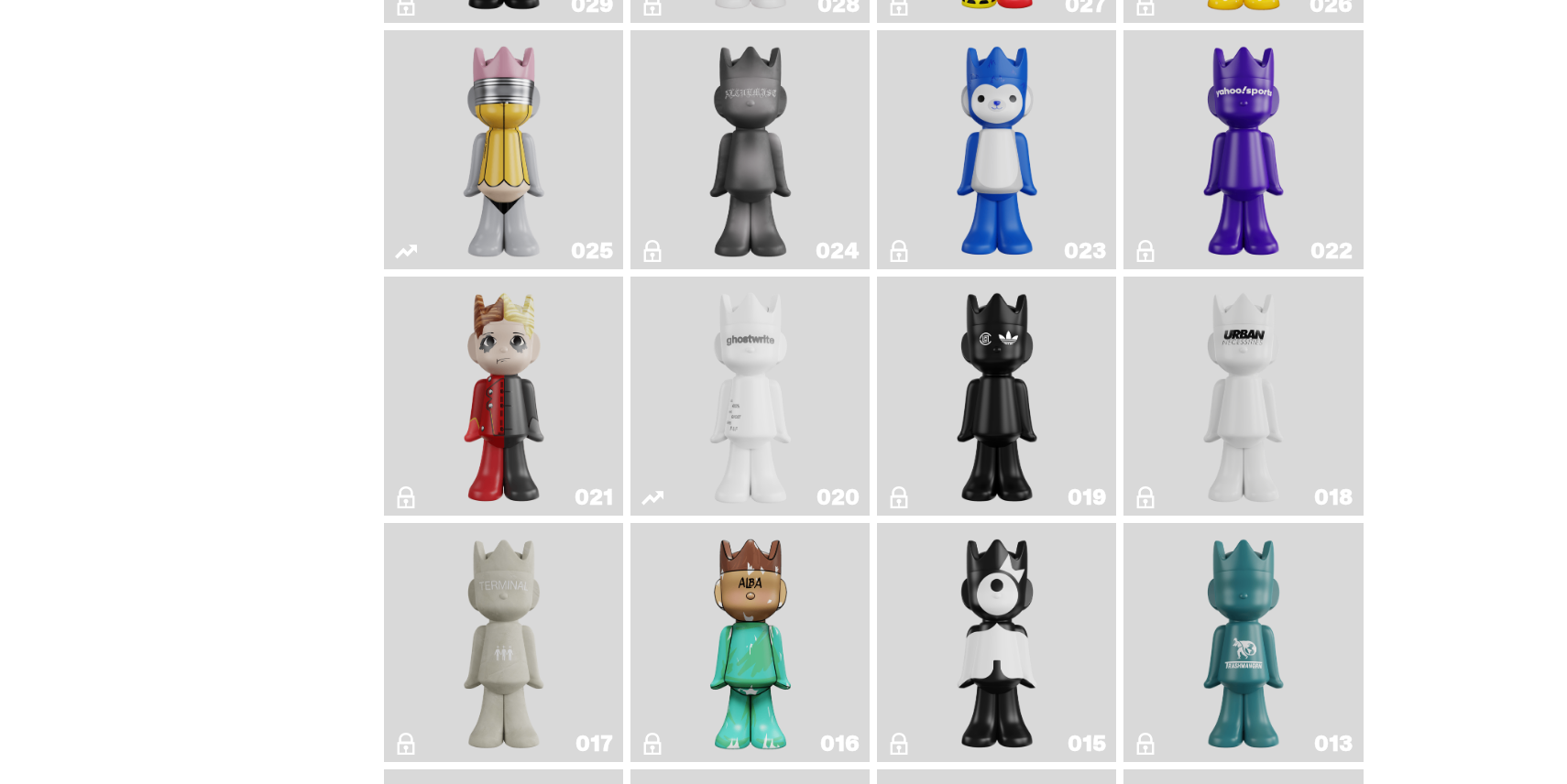
click at [510, 157] on img "No. 2 Pencil" at bounding box center [503, 150] width 126 height 224
